Goal: Check status: Check status

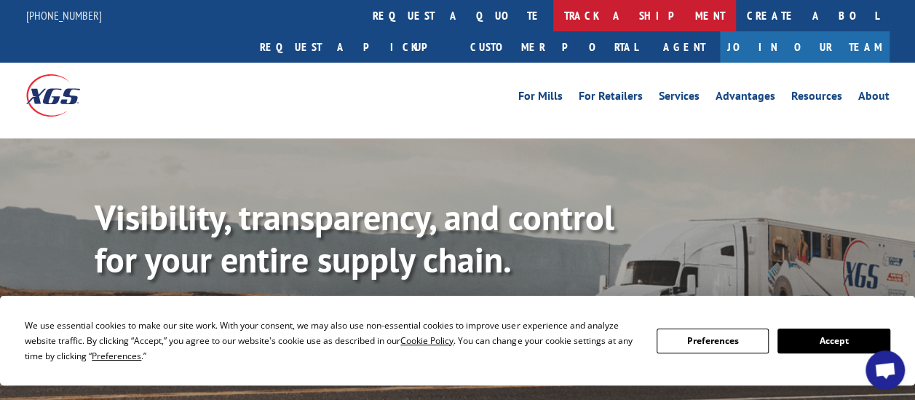
click at [553, 9] on link "track a shipment" at bounding box center [644, 15] width 183 height 31
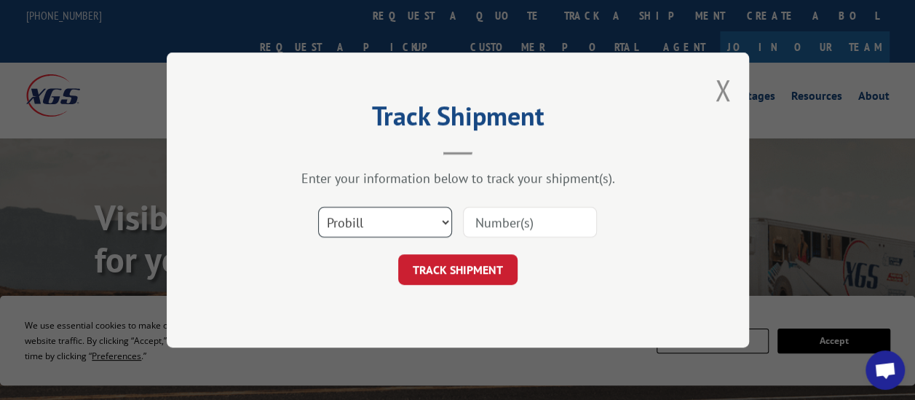
click at [384, 214] on select "Select category... Probill BOL PO" at bounding box center [385, 222] width 134 height 31
click at [655, 229] on div "Select category... Probill BOL PO" at bounding box center [458, 222] width 437 height 48
click at [415, 227] on select "Select category... Probill BOL PO" at bounding box center [385, 222] width 134 height 31
click at [513, 216] on input at bounding box center [530, 222] width 134 height 31
paste input "17235469"
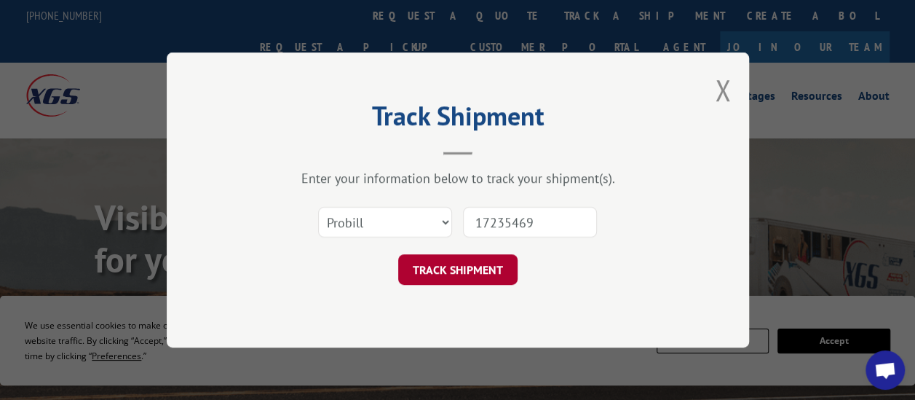
type input "17235469"
click at [464, 271] on button "TRACK SHIPMENT" at bounding box center [457, 269] width 119 height 31
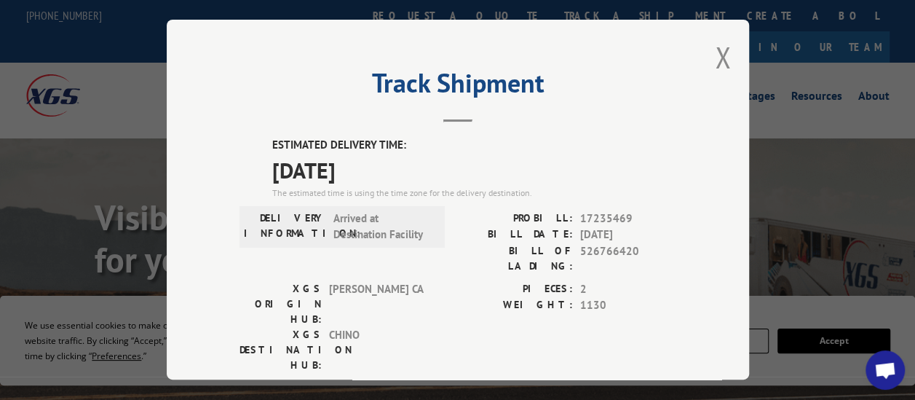
click at [702, 48] on div "Track Shipment ESTIMATED DELIVERY TIME: [DATE] The estimated time is using the …" at bounding box center [458, 200] width 582 height 360
click at [718, 50] on button "Close modal" at bounding box center [723, 57] width 16 height 39
